Goal: Register for event/course

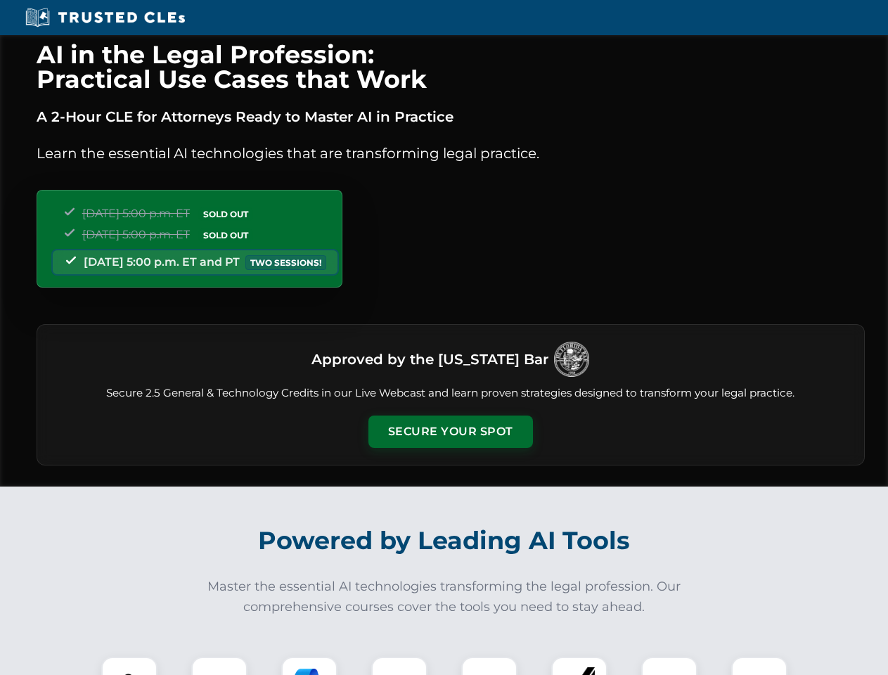
click at [450, 432] on button "Secure Your Spot" at bounding box center [450, 431] width 165 height 32
click at [129, 666] on img at bounding box center [129, 684] width 41 height 41
click at [219, 666] on div at bounding box center [219, 685] width 56 height 56
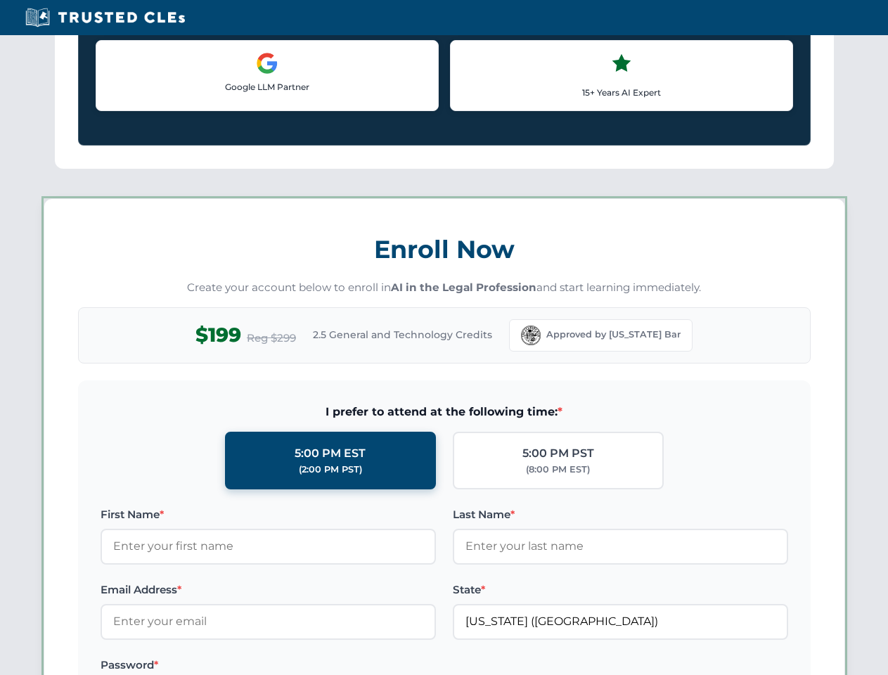
click at [399, 666] on label "Password *" at bounding box center [268, 665] width 335 height 17
